Goal: Use online tool/utility: Utilize a website feature to perform a specific function

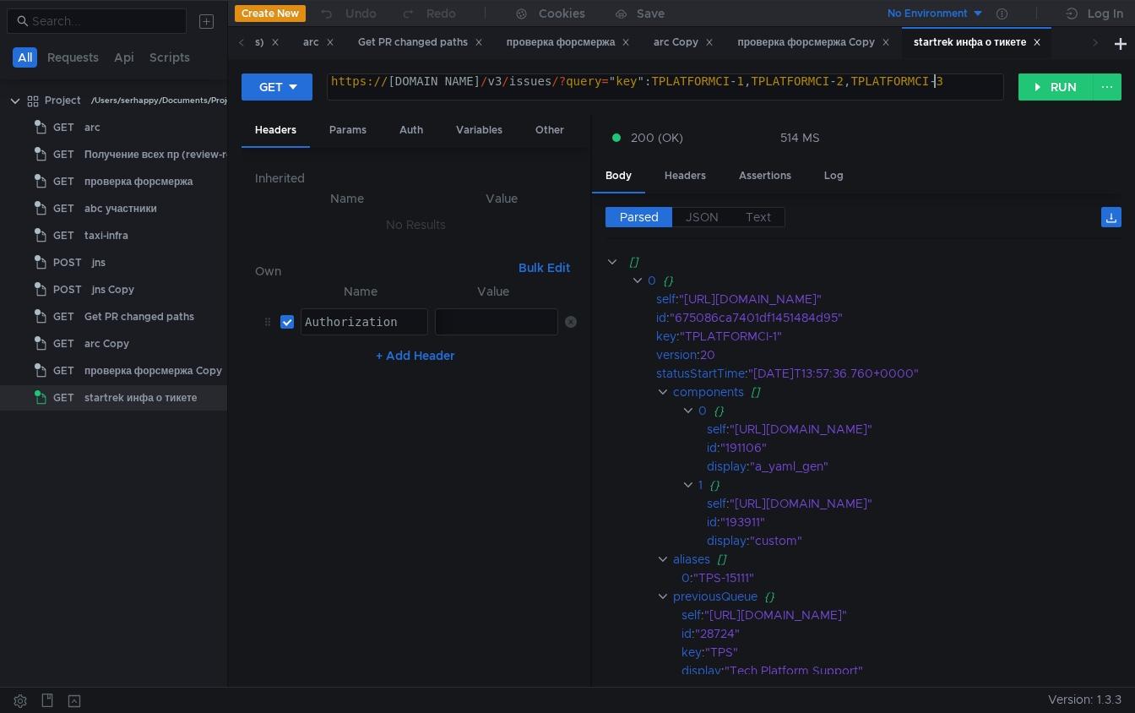
click at [739, 85] on div "https:// [DOMAIN_NAME] / v3 / issues /? query = " key ": TPLATFORMCI - 1 , TPLA…" at bounding box center [668, 94] width 681 height 41
paste textarea "SUPPLY-668784"
click at [803, 84] on div "https:// [DOMAIN_NAME] / v3 / issues /? query = " key ": TPLATFORMCI - 1 , TPLA…" at bounding box center [668, 94] width 681 height 41
paste textarea "SUPPLY-668784"
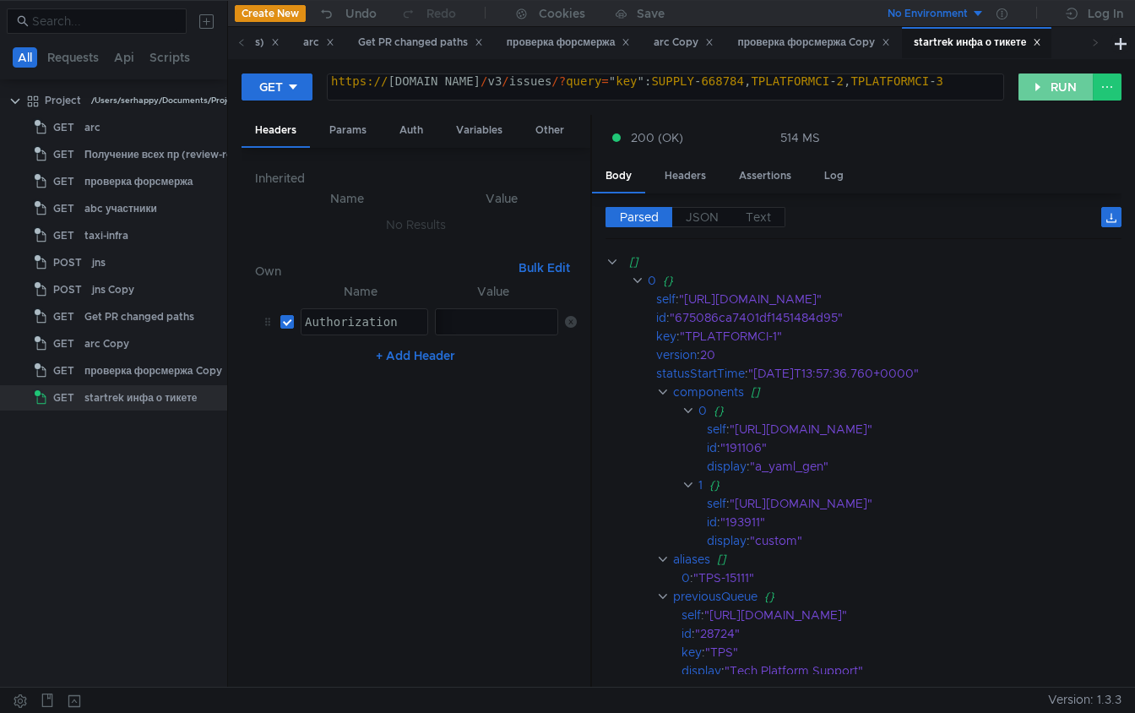
click at [1061, 91] on button "RUN" at bounding box center [1055, 86] width 75 height 27
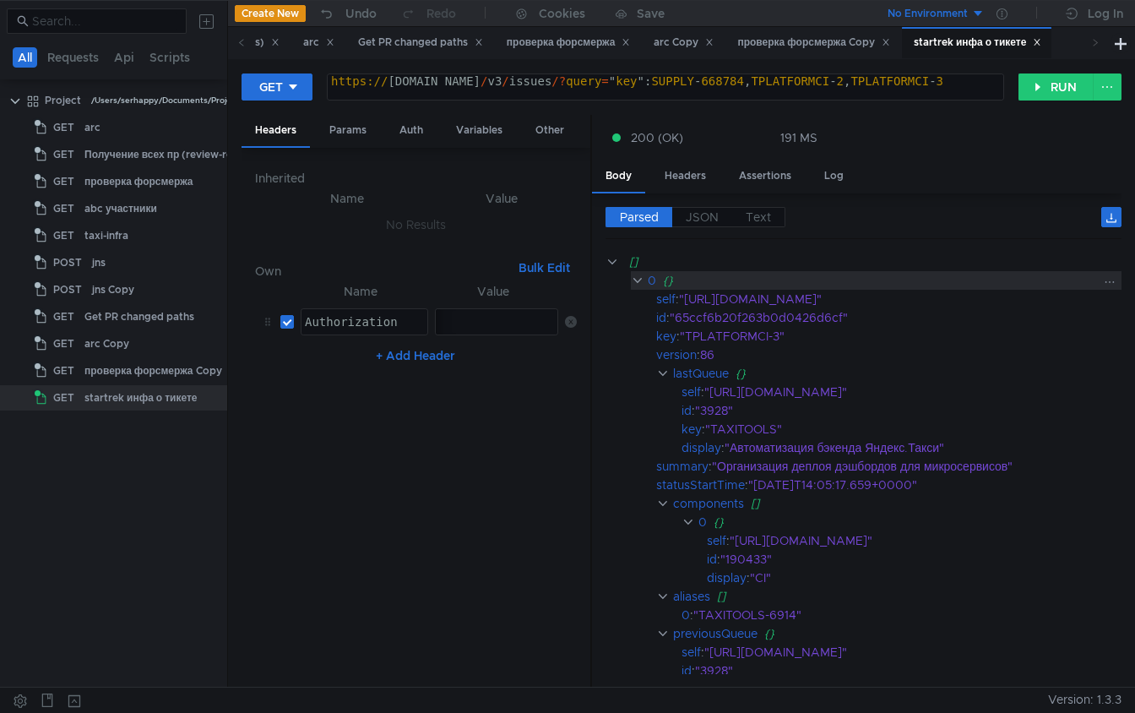
click at [640, 282] on clr-icon at bounding box center [637, 281] width 13 height 14
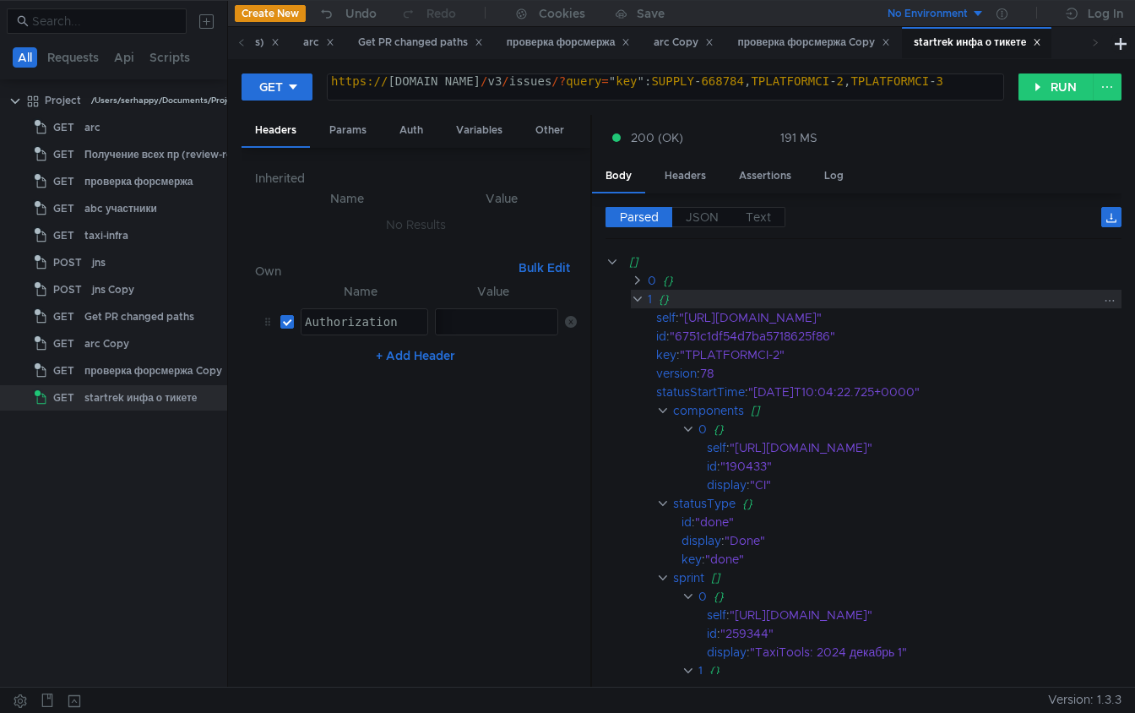
click at [638, 298] on clr-icon at bounding box center [637, 299] width 13 height 14
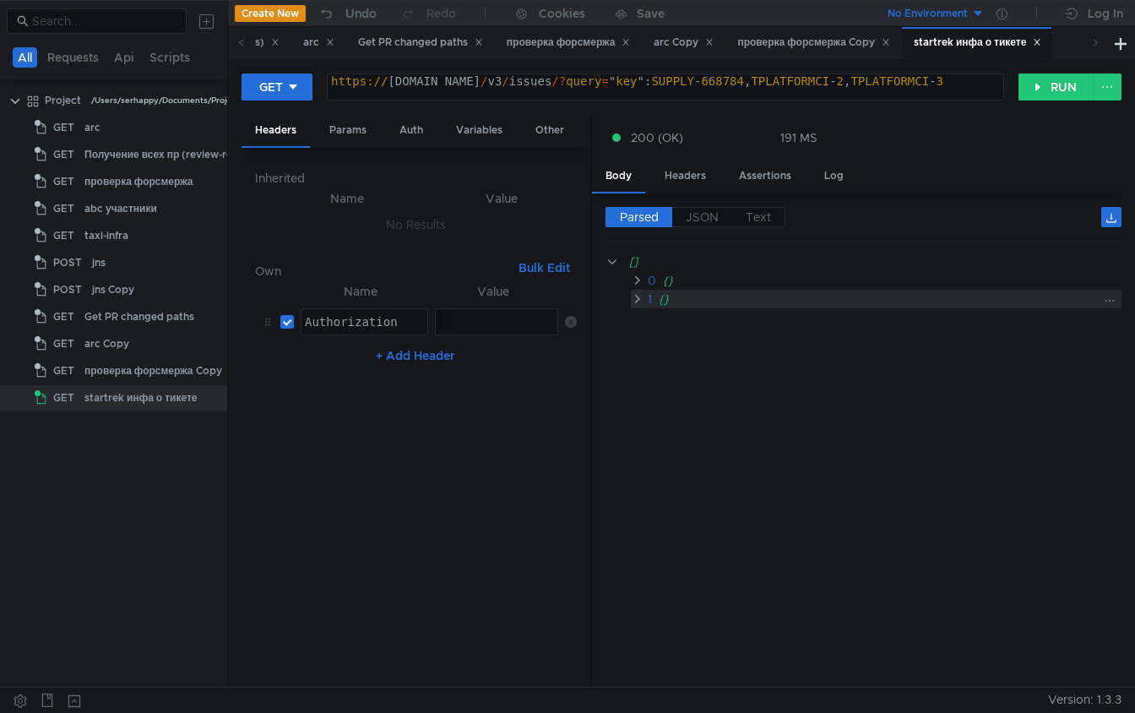
click at [637, 300] on clr-icon at bounding box center [637, 299] width 13 height 14
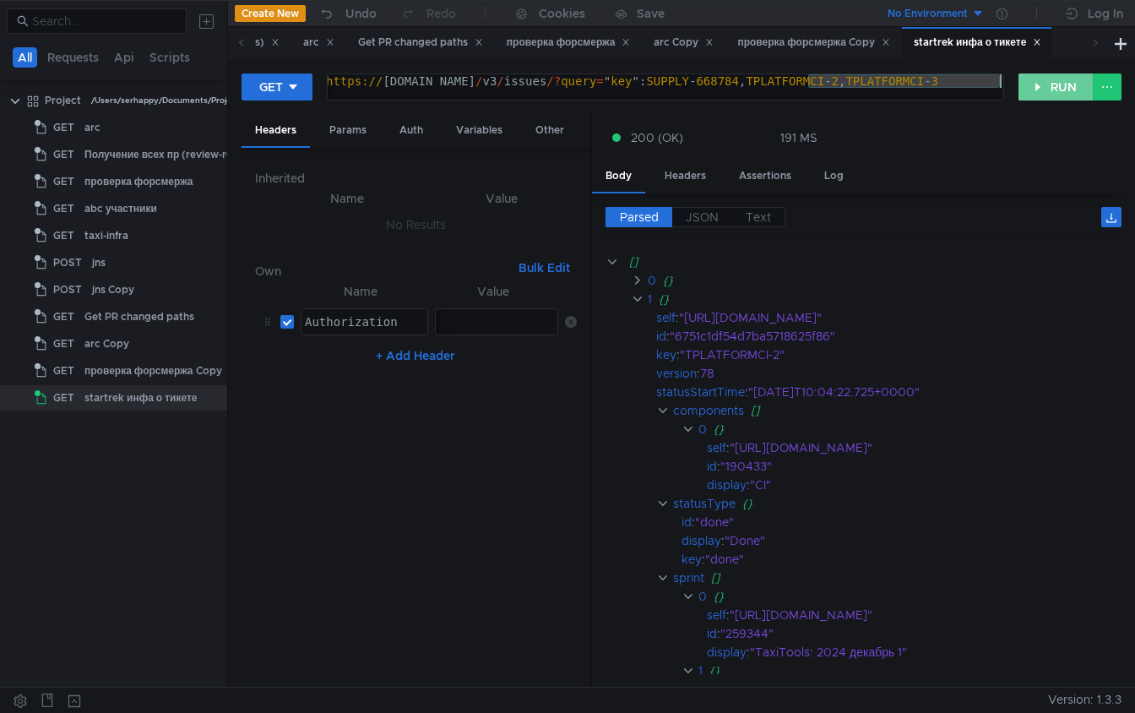
drag, startPoint x: 812, startPoint y: 81, endPoint x: 1027, endPoint y: 81, distance: 214.5
click at [1027, 81] on div "GET [URL][DOMAIN_NAME]"key": SUPPLY-668784,TPLATFORMCI-2,TPLATFORMCI-3 https://…" at bounding box center [681, 94] width 880 height 42
click at [1068, 81] on button "RUN" at bounding box center [1055, 86] width 75 height 27
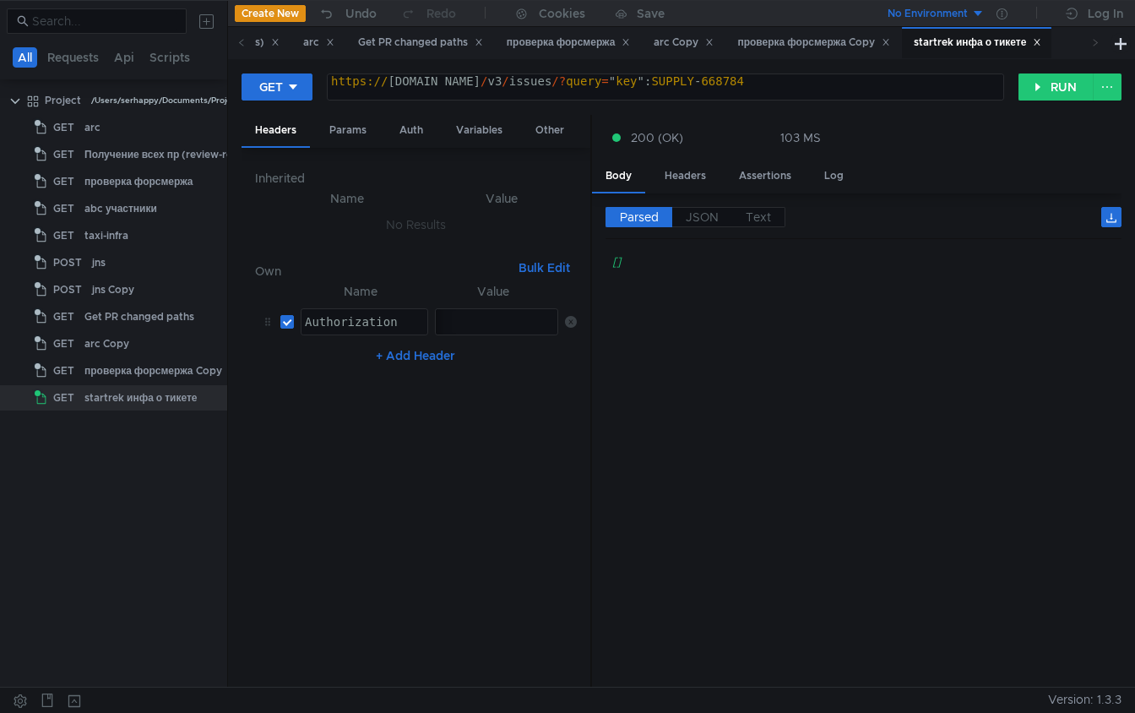
click at [833, 74] on div "https:// [DOMAIN_NAME] / v3 / issues /? query = " key ": SUPPLY - 668784" at bounding box center [666, 94] width 676 height 41
type textarea "[URL][DOMAIN_NAME]"key": TPLATFORMCI-1,TPLATFORMCI-2,TPLATFORMCI-3"
click at [1041, 88] on button "RUN" at bounding box center [1055, 86] width 75 height 27
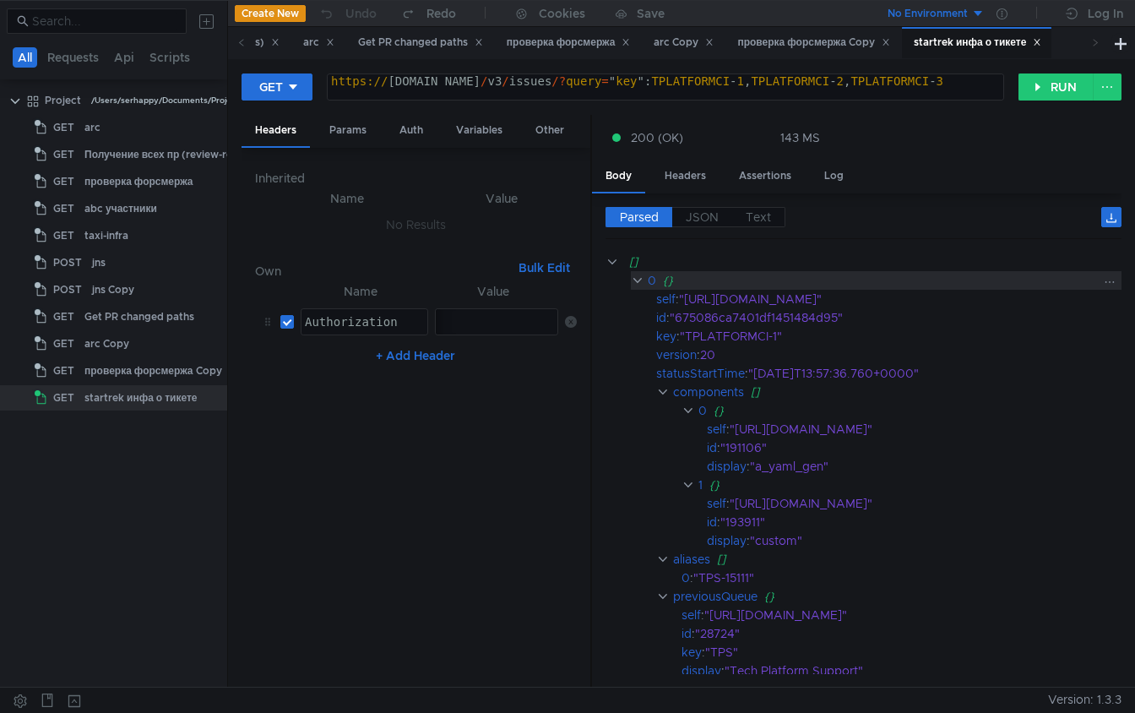
click at [638, 283] on clr-icon at bounding box center [637, 281] width 13 height 14
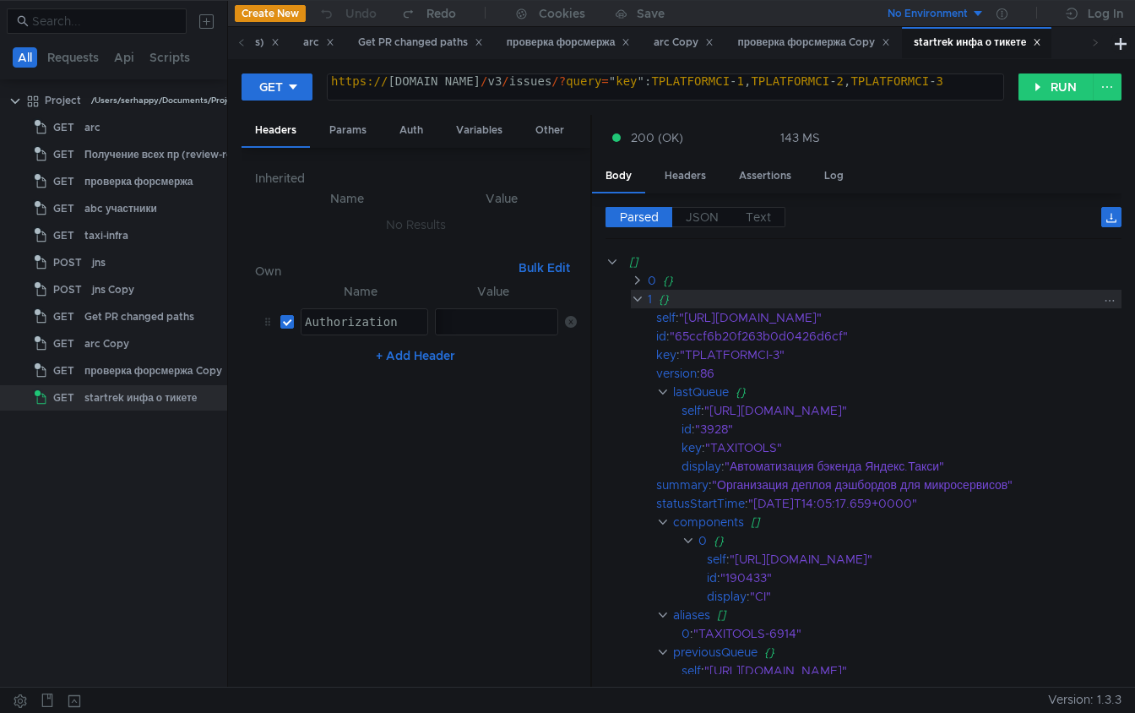
click at [638, 301] on clr-icon at bounding box center [637, 299] width 13 height 14
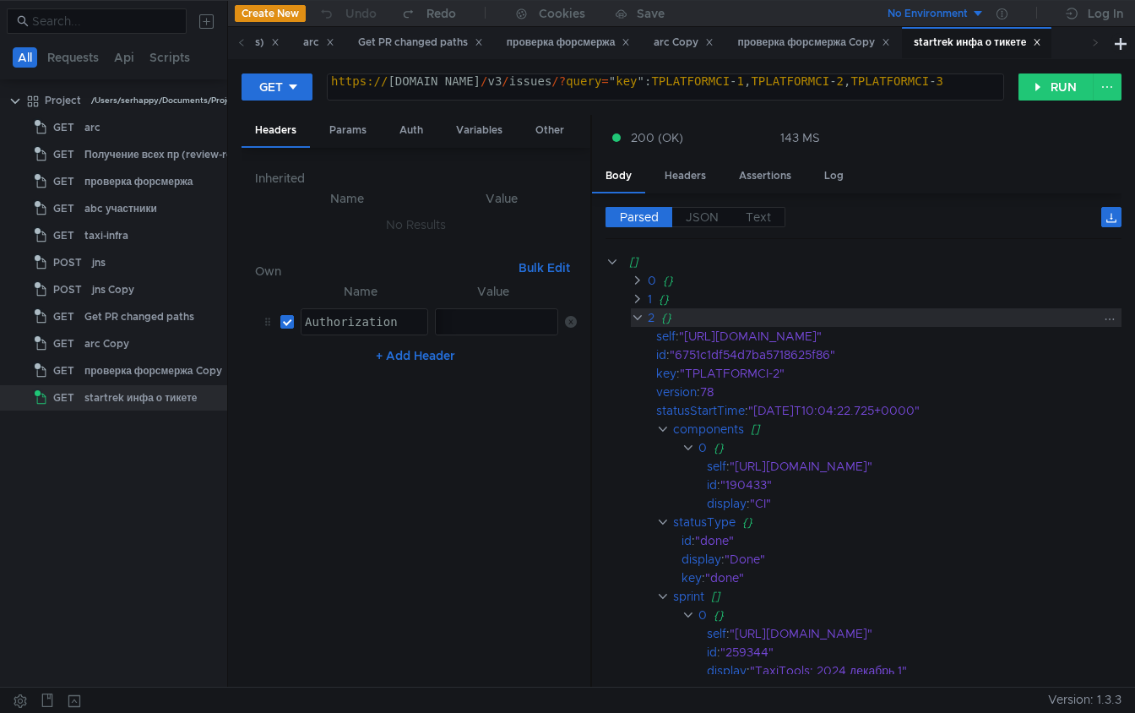
click at [638, 317] on clr-icon at bounding box center [637, 318] width 13 height 14
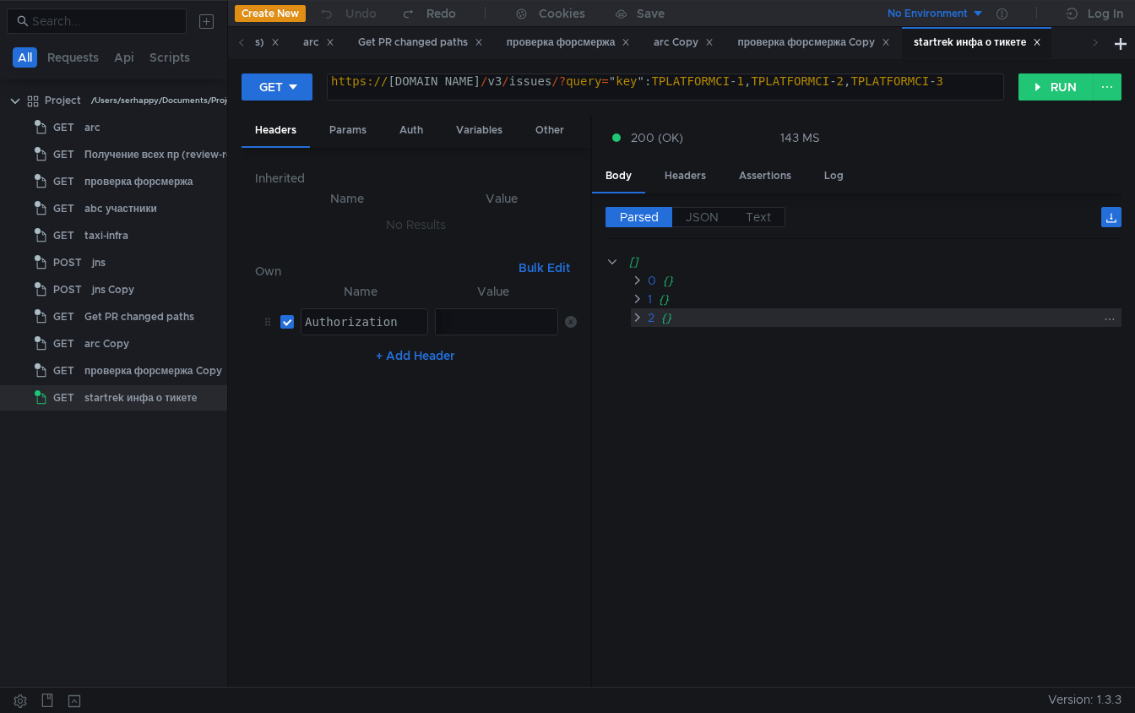
click at [638, 317] on clr-icon at bounding box center [637, 318] width 13 height 14
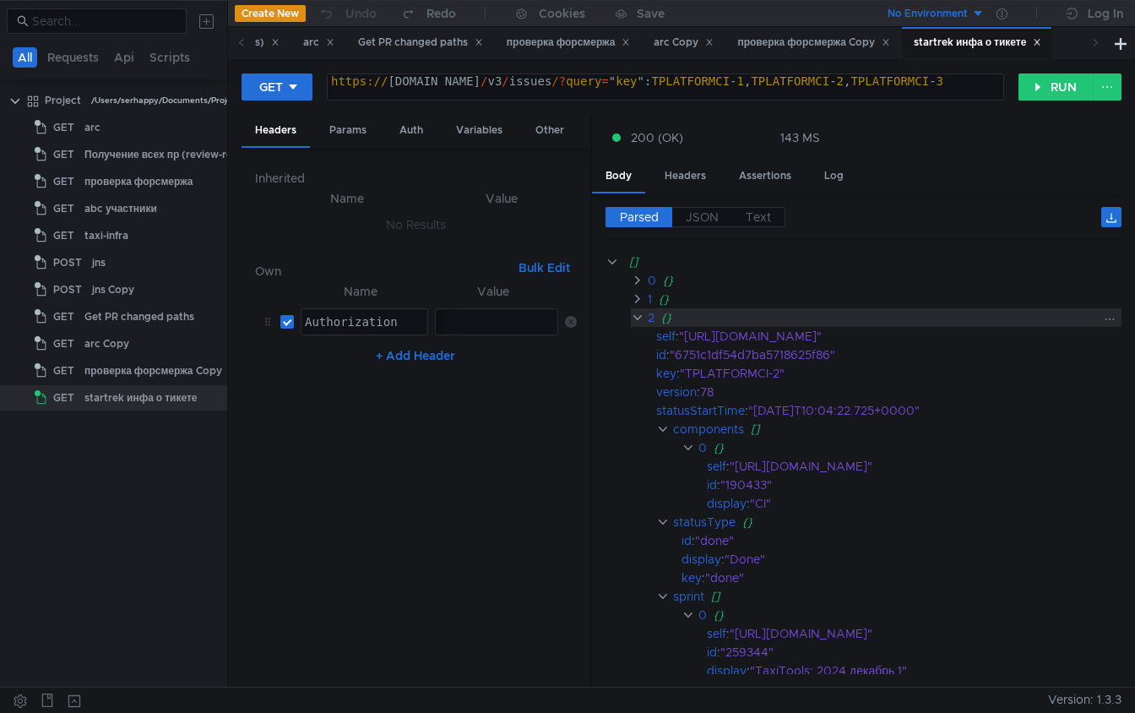
click at [637, 317] on clr-icon at bounding box center [637, 318] width 13 height 14
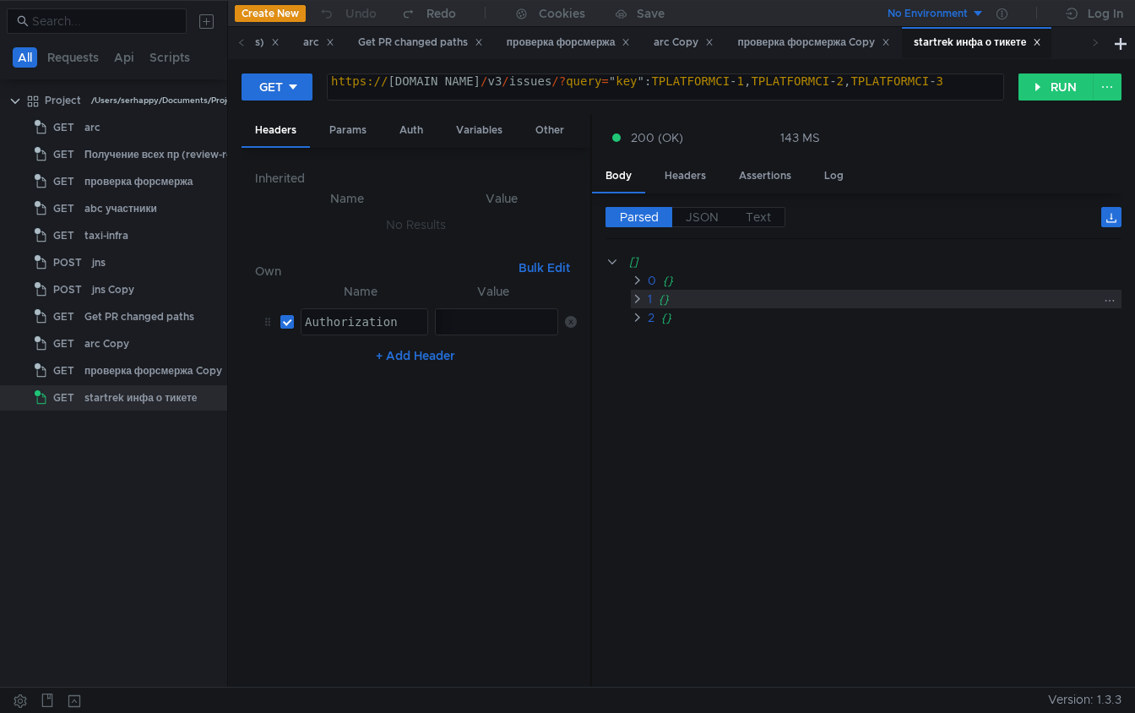
click at [637, 300] on clr-icon at bounding box center [637, 299] width 13 height 14
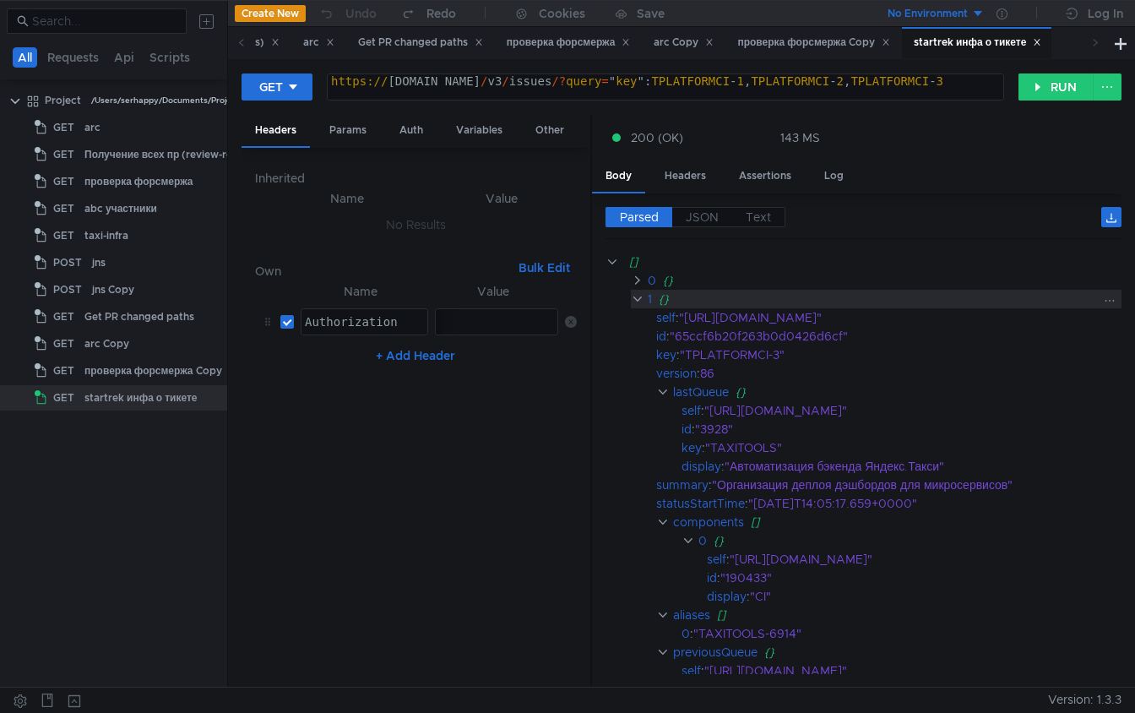
click at [637, 300] on clr-icon at bounding box center [637, 299] width 13 height 14
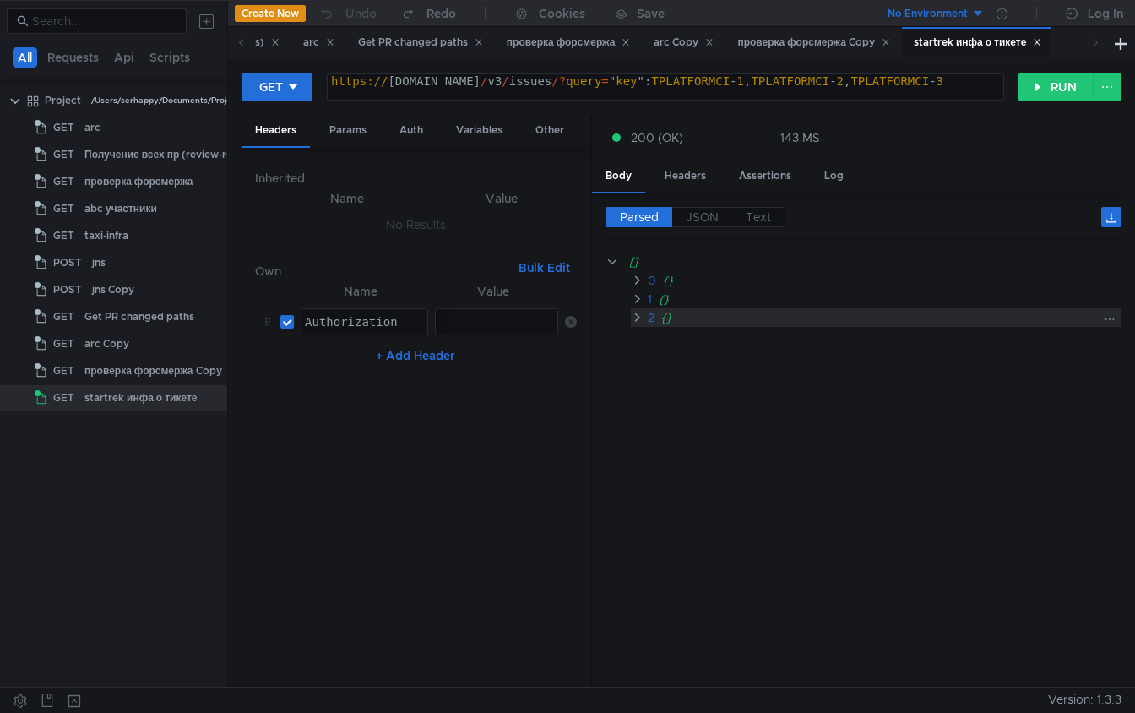
click at [638, 312] on clr-icon at bounding box center [637, 318] width 13 height 14
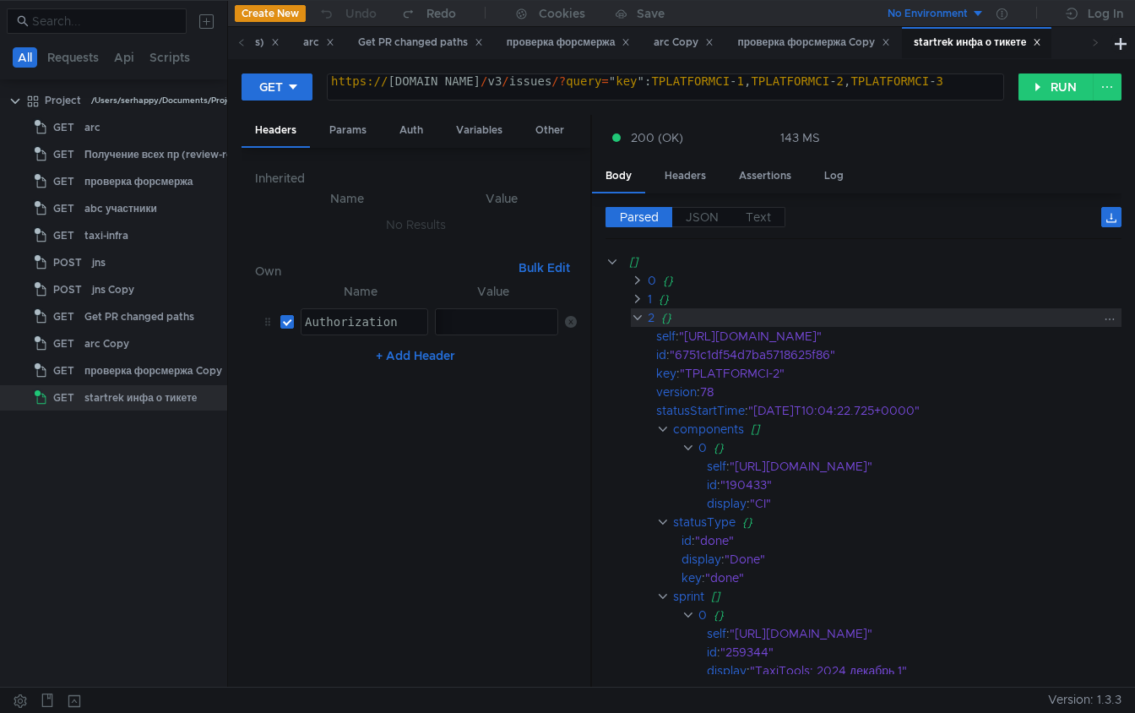
click at [638, 312] on clr-icon at bounding box center [637, 318] width 13 height 14
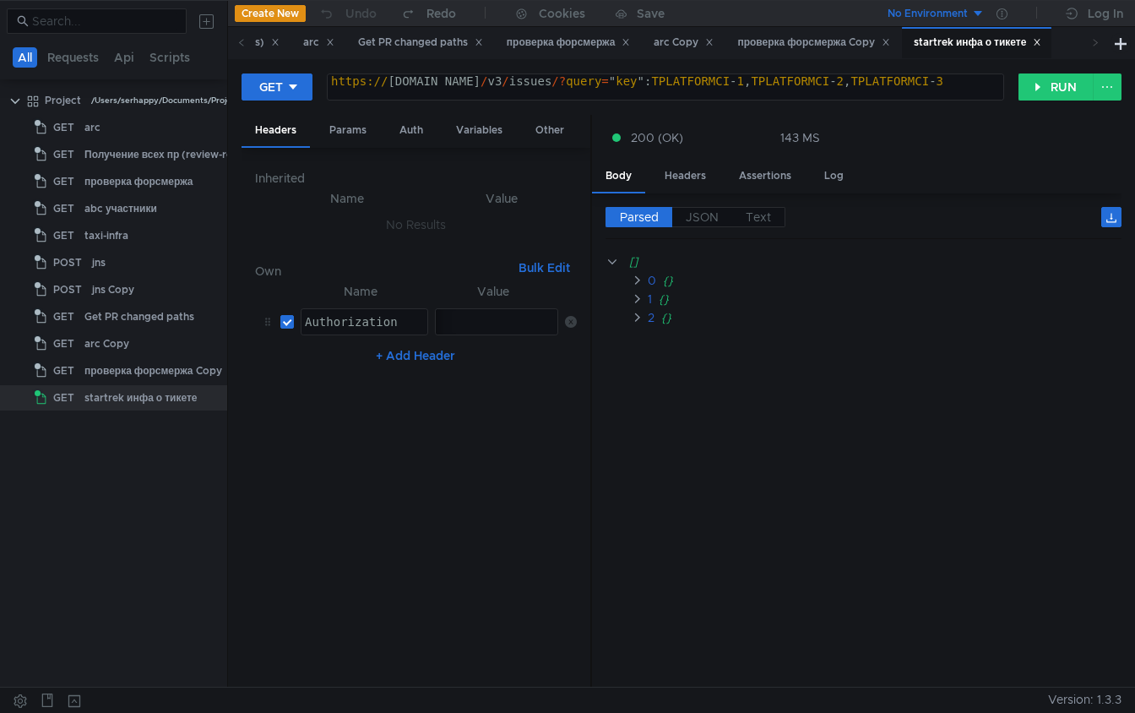
click at [804, 83] on div "https:// [DOMAIN_NAME] / v3 / issues /? query = " key ": TPLATFORMCI - 1 , TPLA…" at bounding box center [668, 94] width 681 height 41
click at [1055, 83] on button "RUN" at bounding box center [1055, 86] width 75 height 27
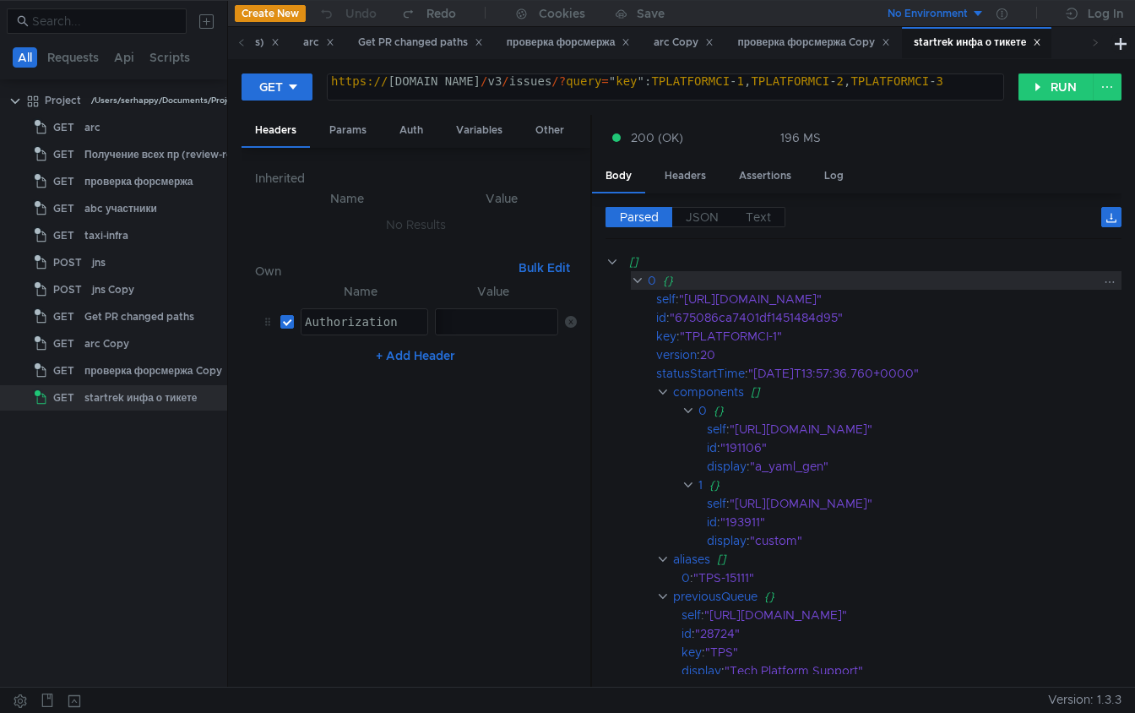
click at [638, 282] on clr-icon at bounding box center [637, 281] width 13 height 14
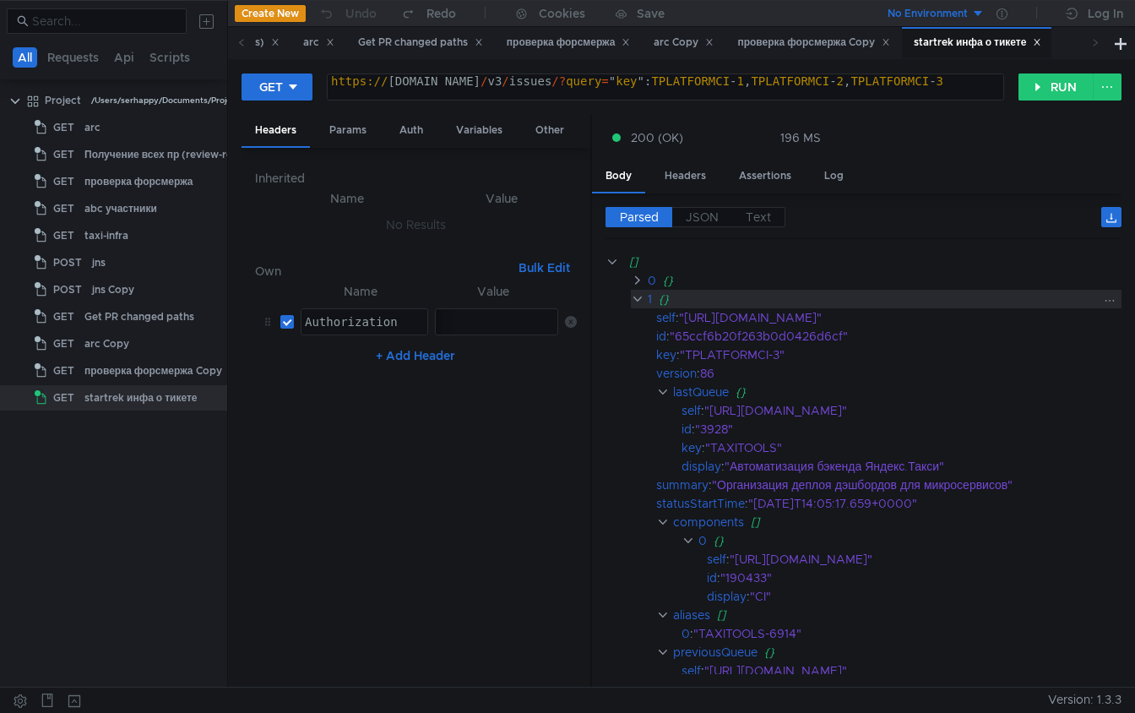
click at [633, 295] on clr-icon at bounding box center [637, 299] width 13 height 14
